Goal: Communication & Community: Share content

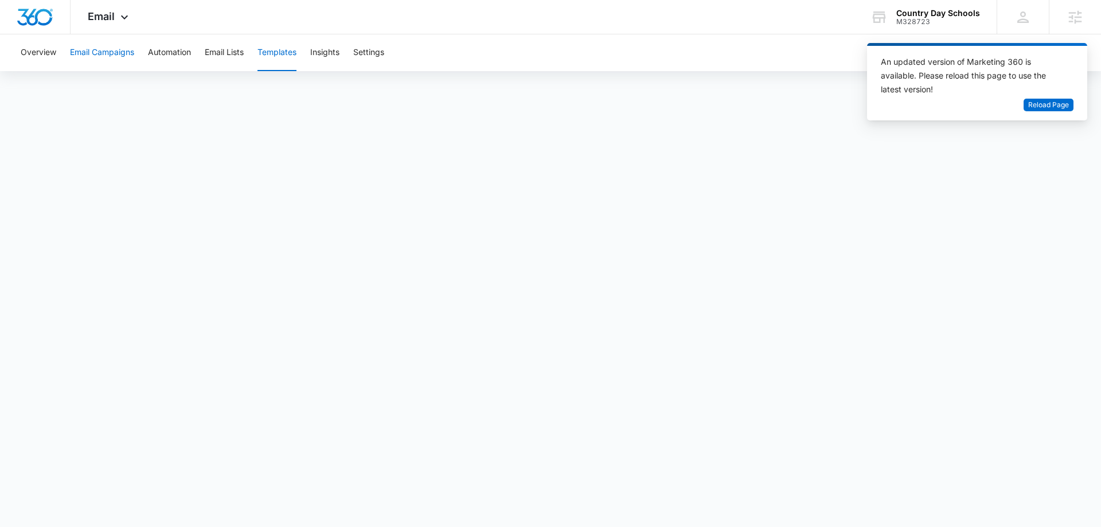
click at [123, 59] on button "Email Campaigns" at bounding box center [102, 52] width 64 height 37
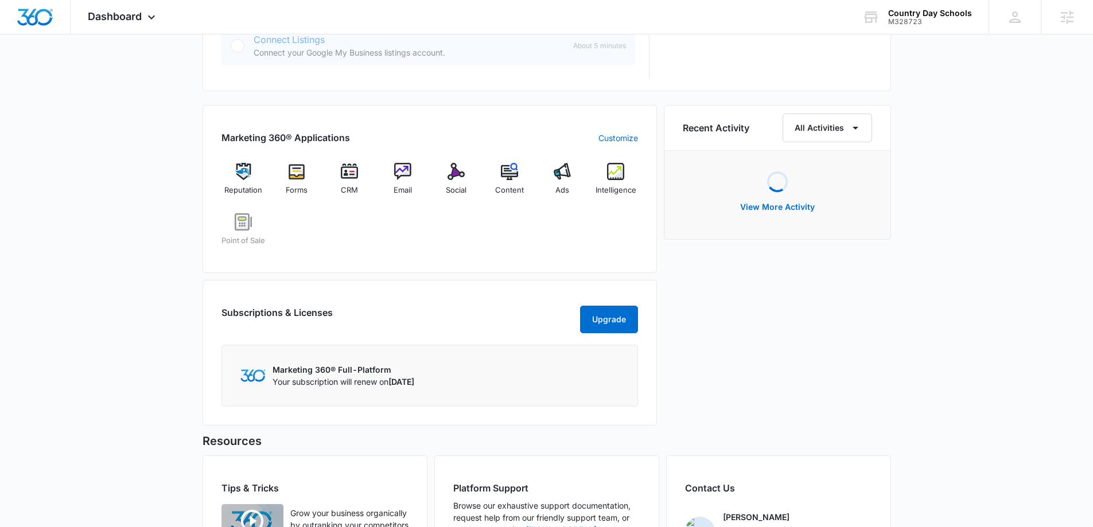
scroll to position [600, 0]
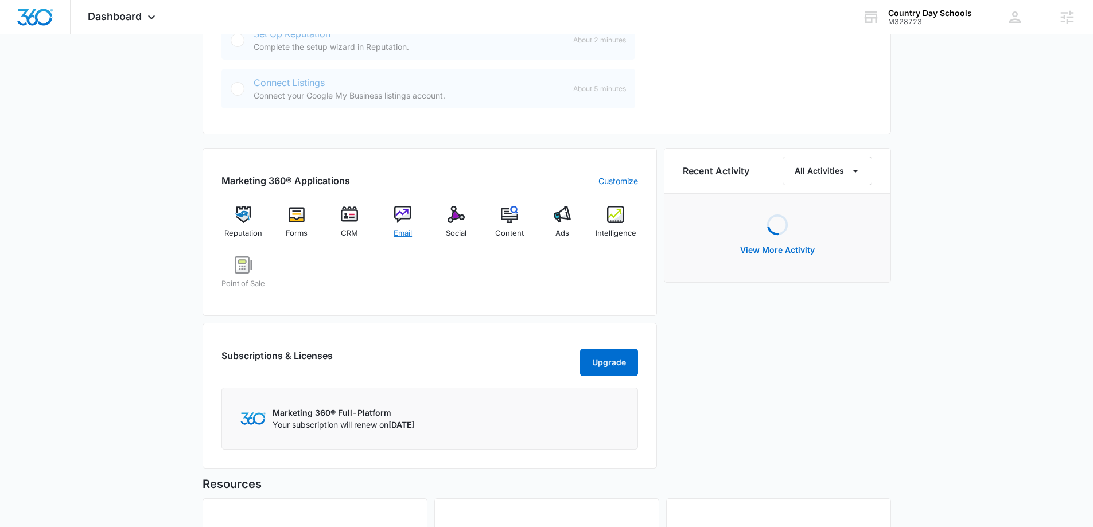
click at [401, 211] on img at bounding box center [402, 214] width 17 height 17
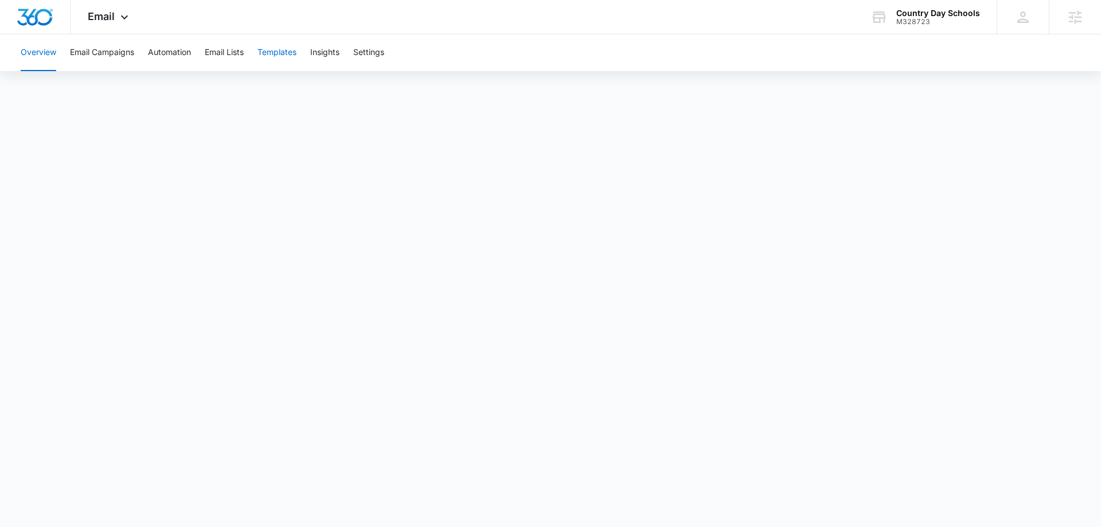
click at [290, 52] on button "Templates" at bounding box center [277, 52] width 39 height 37
click at [91, 45] on button "Email Campaigns" at bounding box center [102, 52] width 64 height 37
click at [288, 52] on button "Templates" at bounding box center [277, 52] width 39 height 37
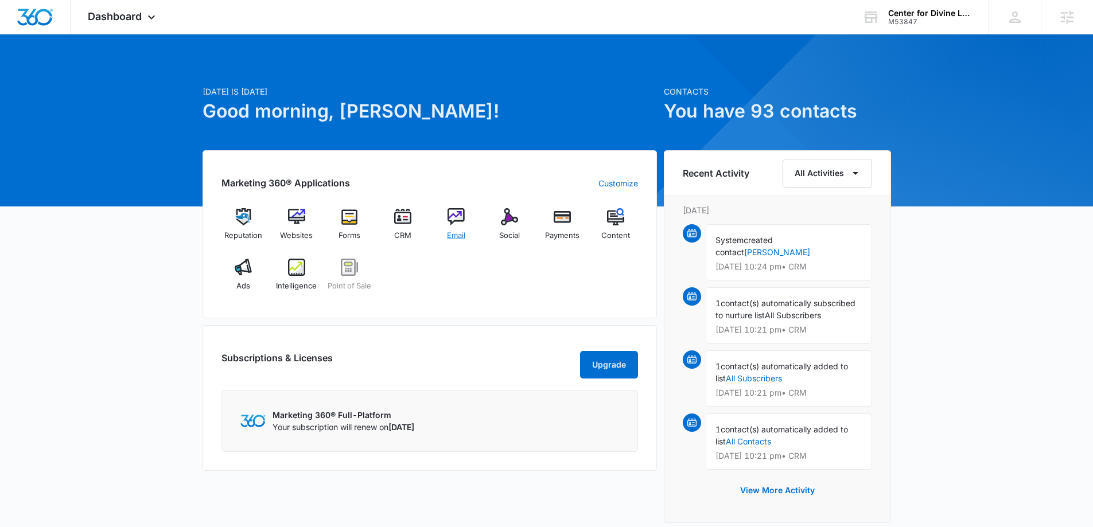
click at [451, 219] on img at bounding box center [455, 216] width 17 height 17
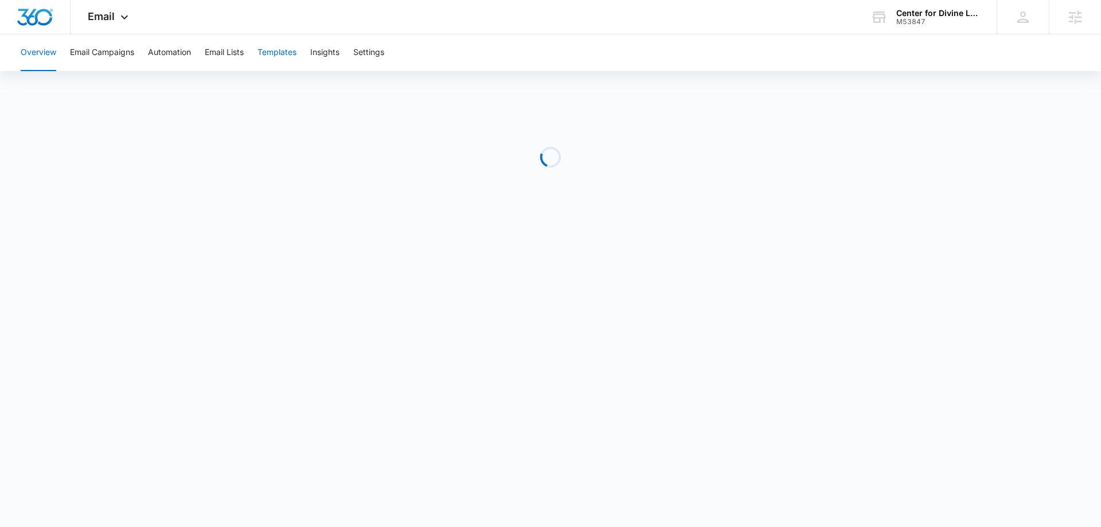
click at [274, 51] on button "Templates" at bounding box center [277, 52] width 39 height 37
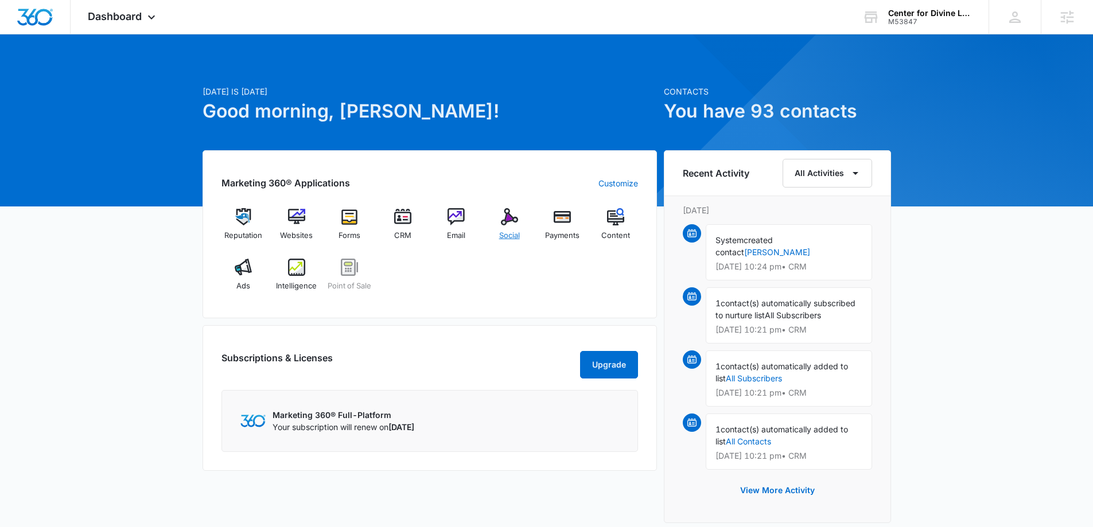
click at [510, 219] on img at bounding box center [509, 216] width 17 height 17
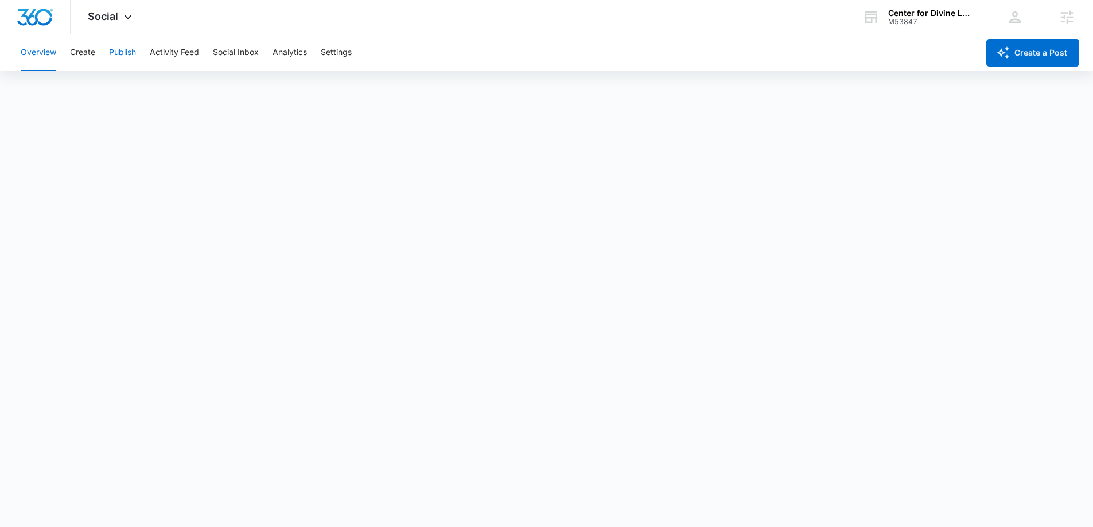
click at [122, 56] on button "Publish" at bounding box center [122, 52] width 27 height 37
click at [90, 86] on button "Schedules" at bounding box center [87, 88] width 39 height 32
click at [33, 76] on button "Calendar" at bounding box center [38, 88] width 34 height 32
click at [81, 54] on button "Create" at bounding box center [82, 52] width 25 height 37
click at [110, 54] on button "Publish" at bounding box center [122, 52] width 27 height 37
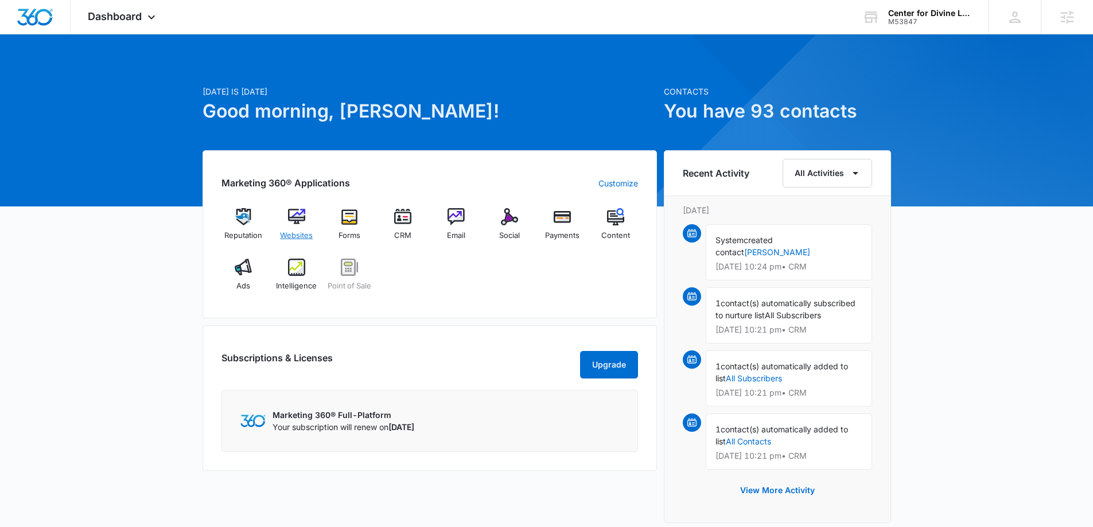
click at [291, 216] on img at bounding box center [296, 216] width 17 height 17
click at [241, 271] on img at bounding box center [243, 267] width 17 height 17
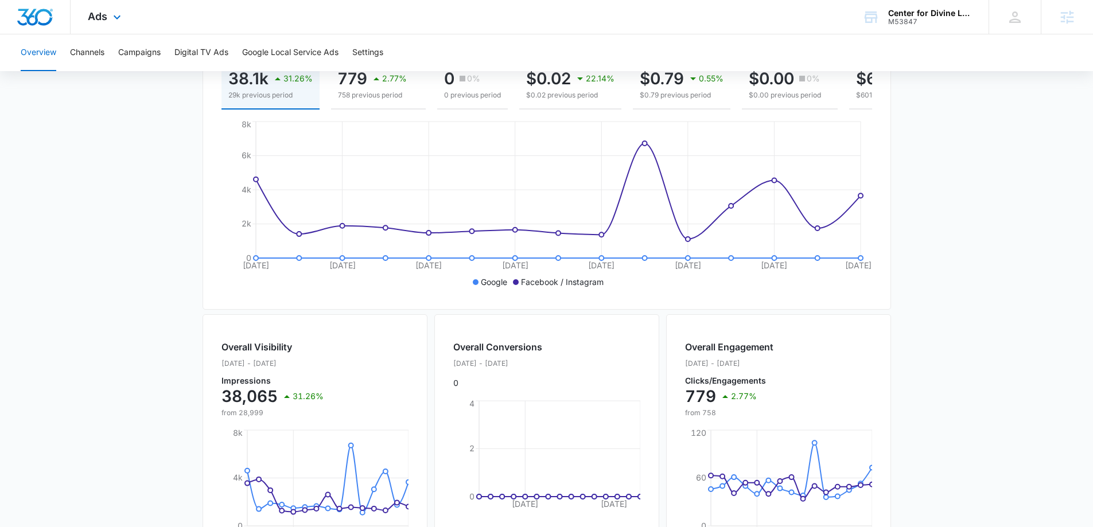
scroll to position [126, 0]
